Goal: Navigation & Orientation: Find specific page/section

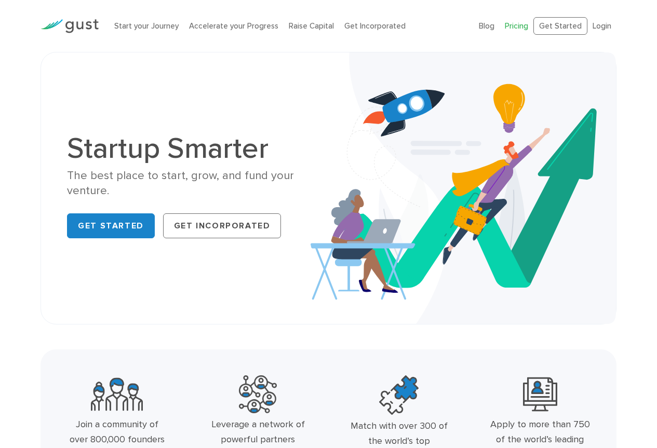
click at [520, 30] on link "Pricing" at bounding box center [516, 25] width 23 height 9
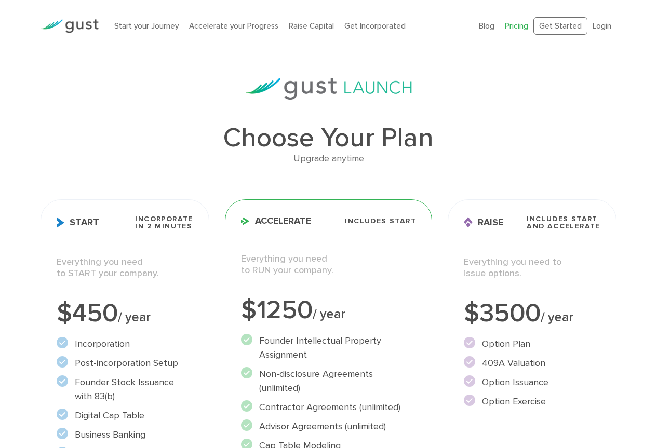
click at [499, 27] on ul "Blog FAQ Pricing Get Started Login Login" at bounding box center [548, 26] width 138 height 18
click at [520, 25] on link "Pricing" at bounding box center [516, 25] width 23 height 9
drag, startPoint x: 604, startPoint y: 25, endPoint x: 664, endPoint y: 196, distance: 180.9
click at [606, 24] on link "Login" at bounding box center [601, 25] width 19 height 9
